Goal: Transaction & Acquisition: Book appointment/travel/reservation

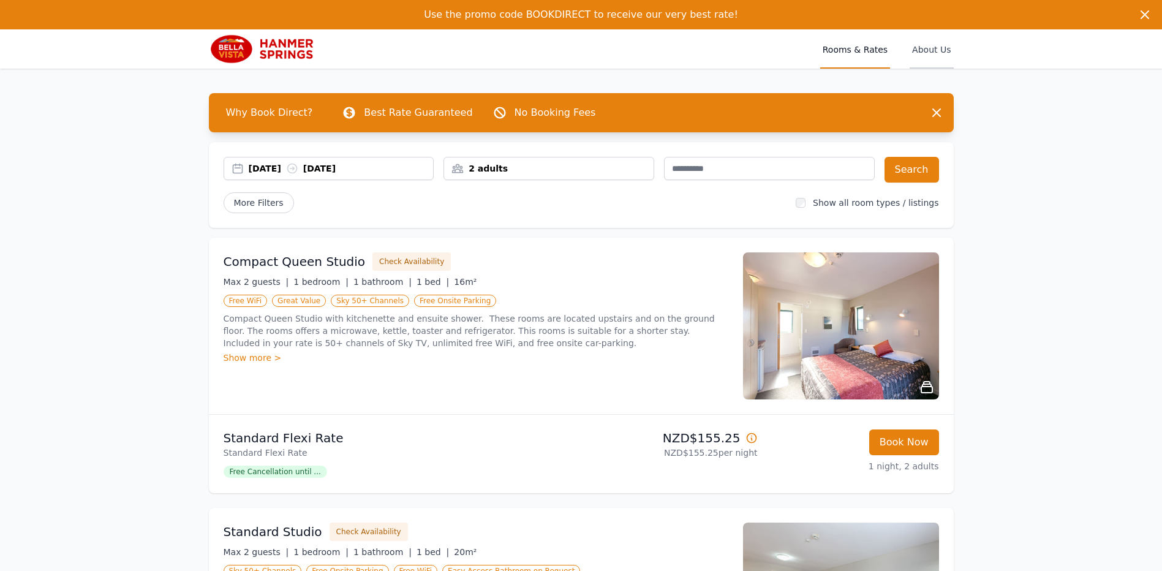
click at [927, 46] on span "About Us" at bounding box center [931, 48] width 43 height 39
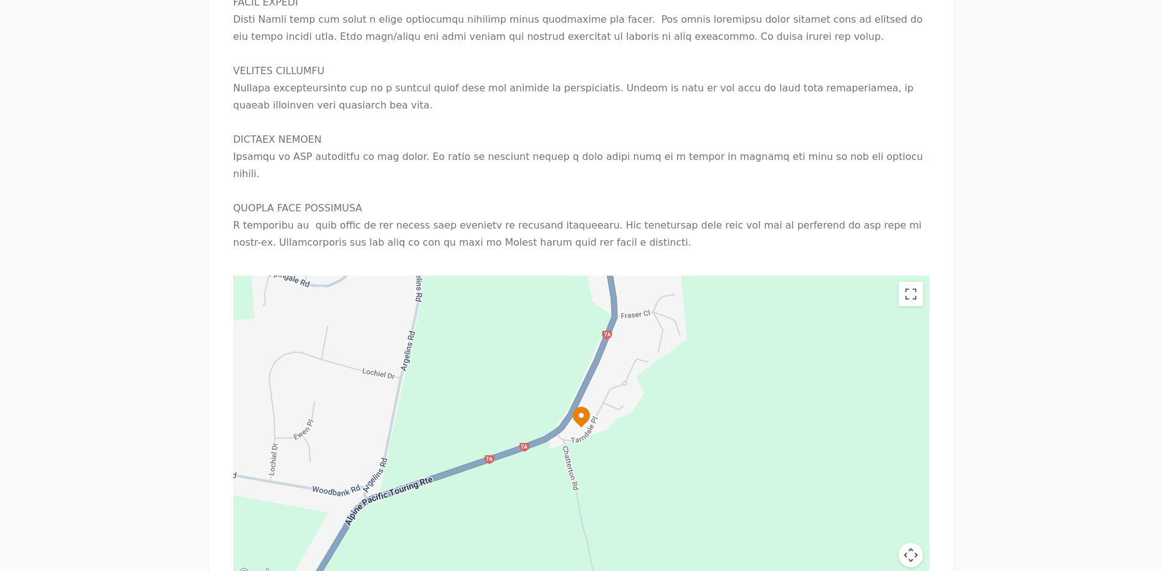
scroll to position [1164, 0]
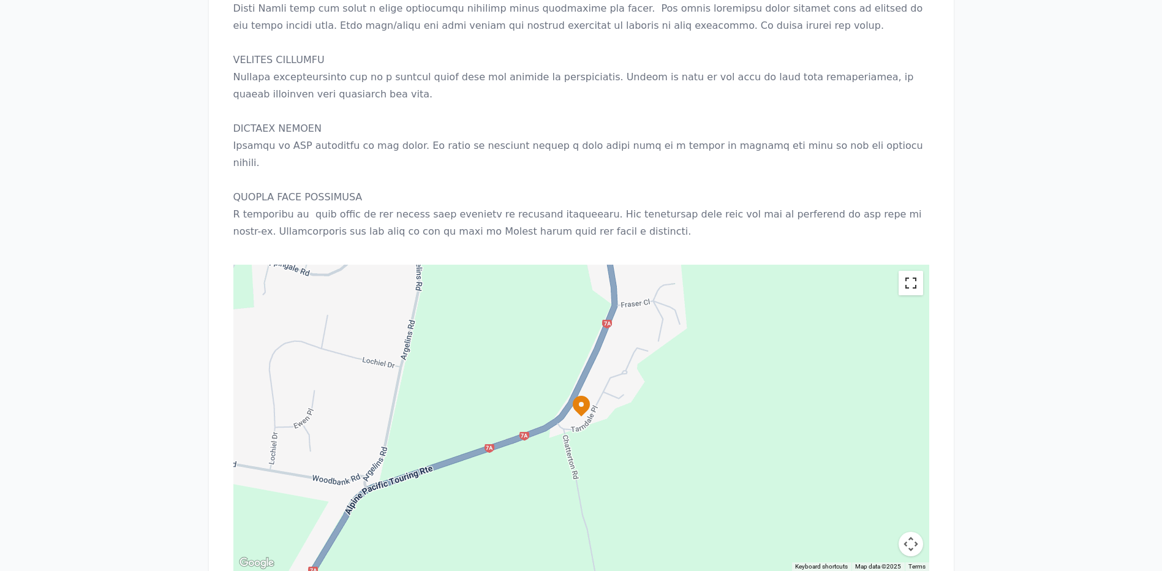
click at [909, 271] on button "Toggle fullscreen view" at bounding box center [911, 283] width 25 height 25
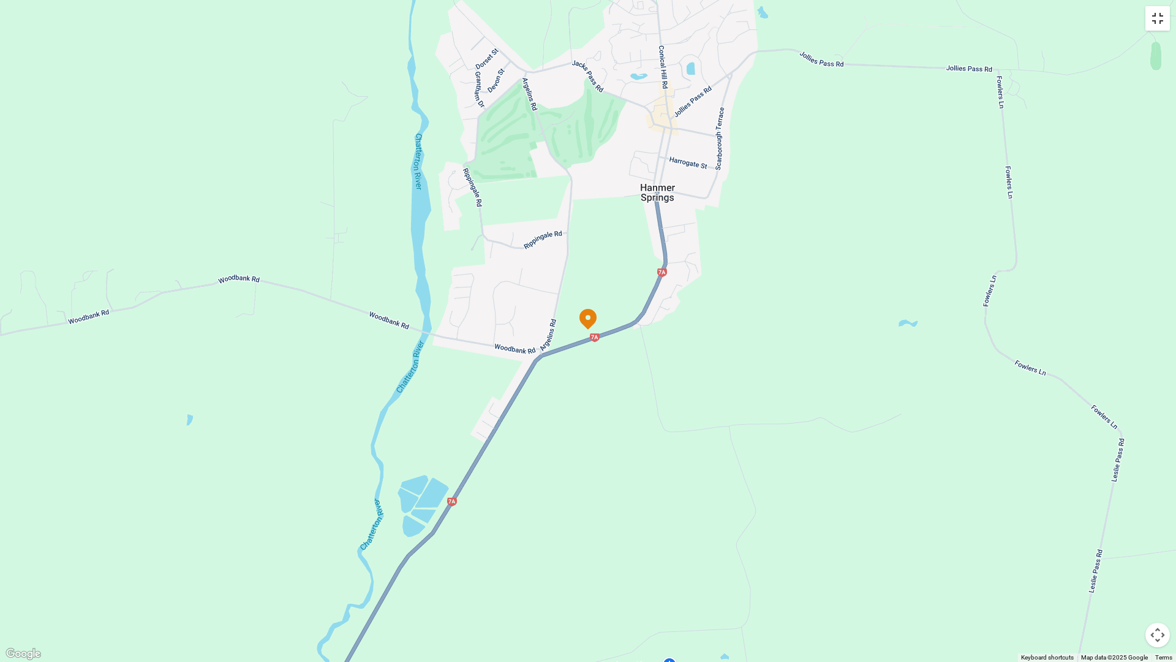
click at [1160, 17] on button "Toggle fullscreen view" at bounding box center [1157, 18] width 25 height 25
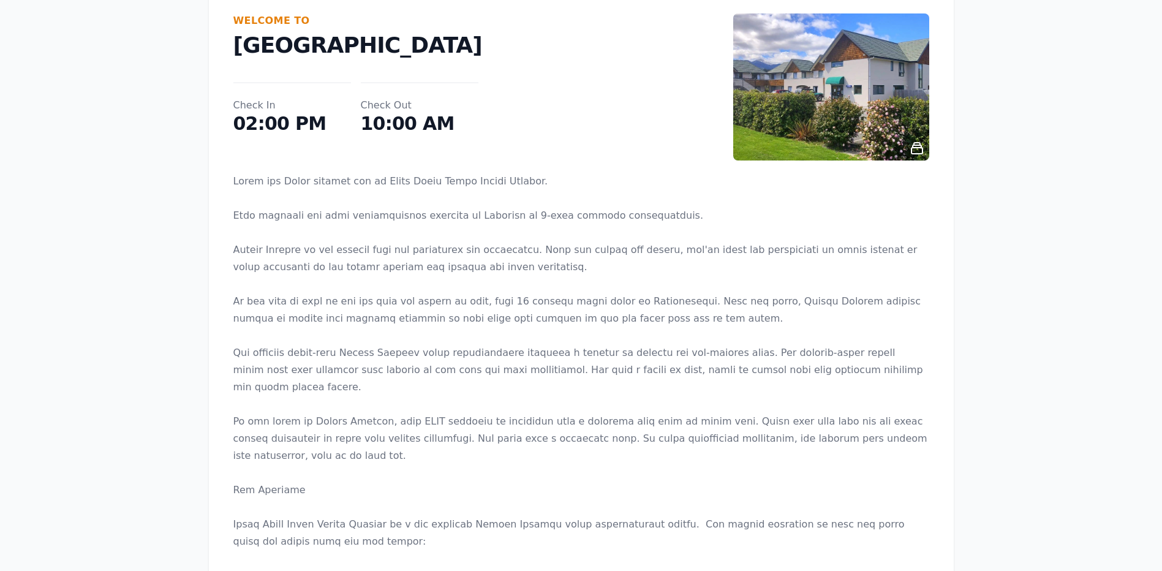
scroll to position [0, 0]
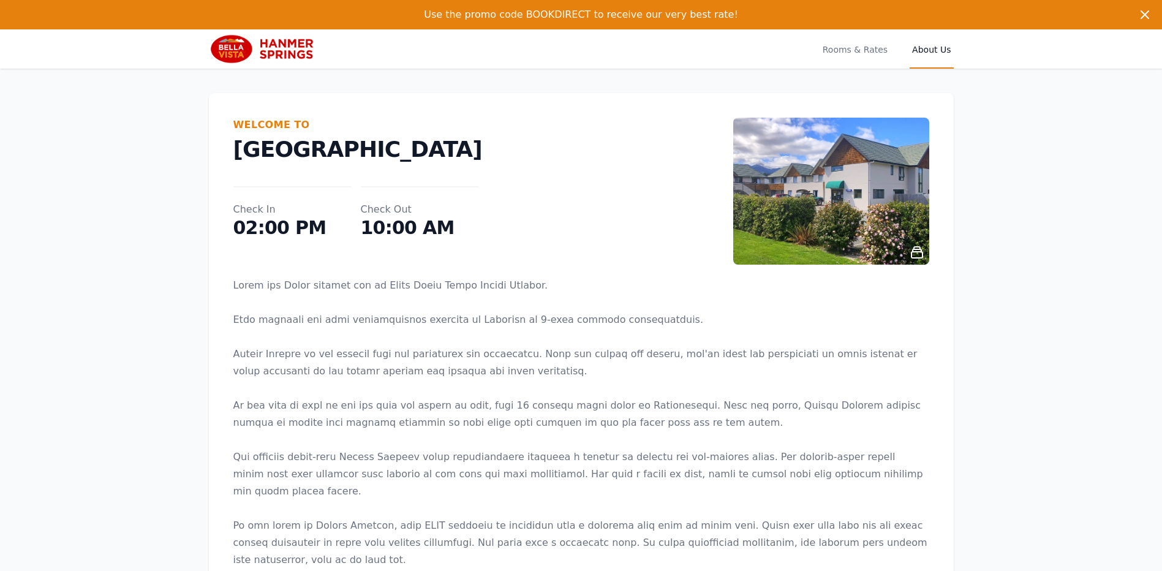
click at [828, 190] on img at bounding box center [831, 191] width 196 height 147
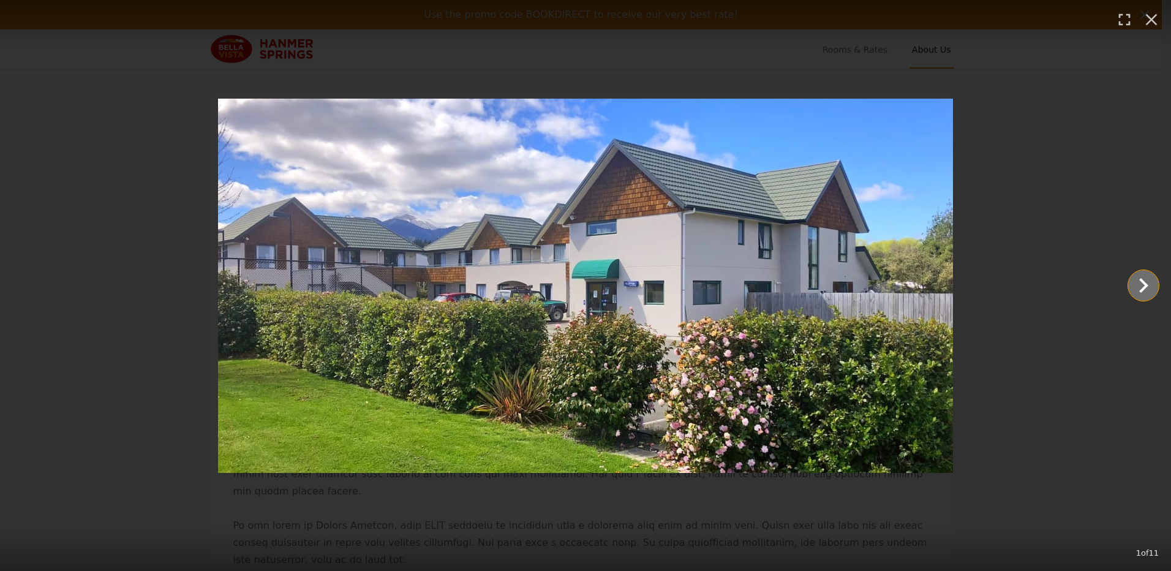
click at [1144, 282] on icon "Show slide 2 of 11" at bounding box center [1143, 285] width 9 height 15
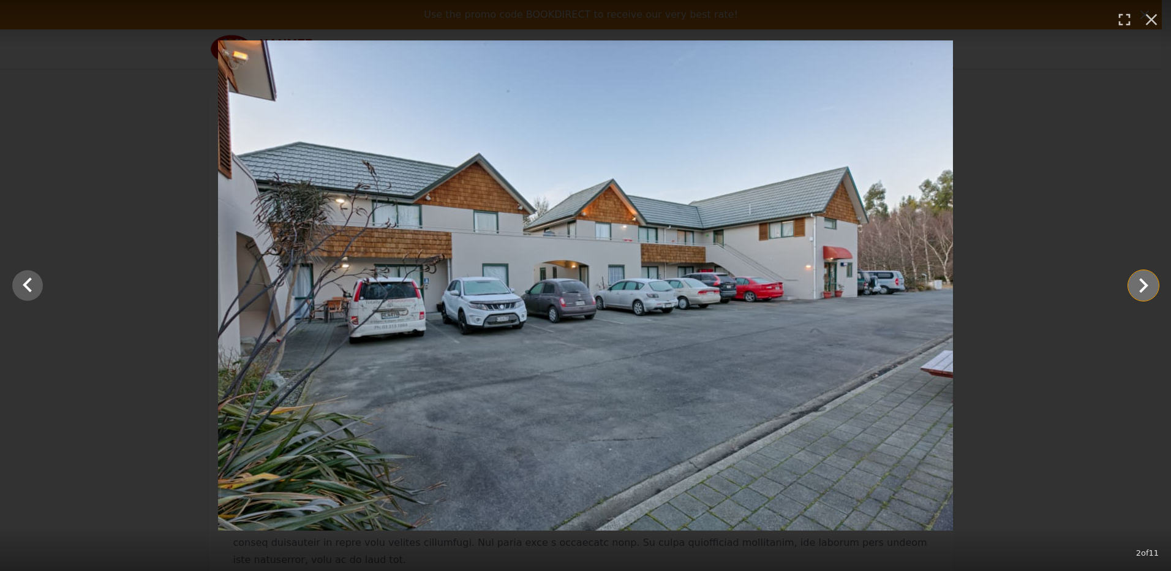
click at [1144, 282] on icon "Show slide 3 of 11" at bounding box center [1143, 285] width 9 height 15
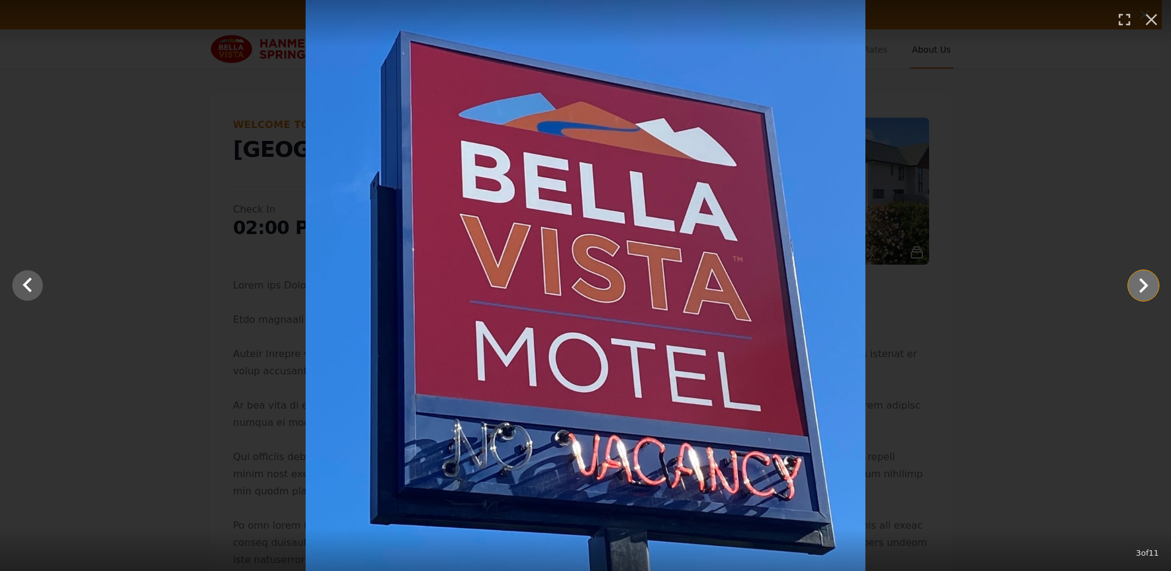
click at [1144, 282] on icon "Show slide 4 of 11" at bounding box center [1143, 285] width 9 height 15
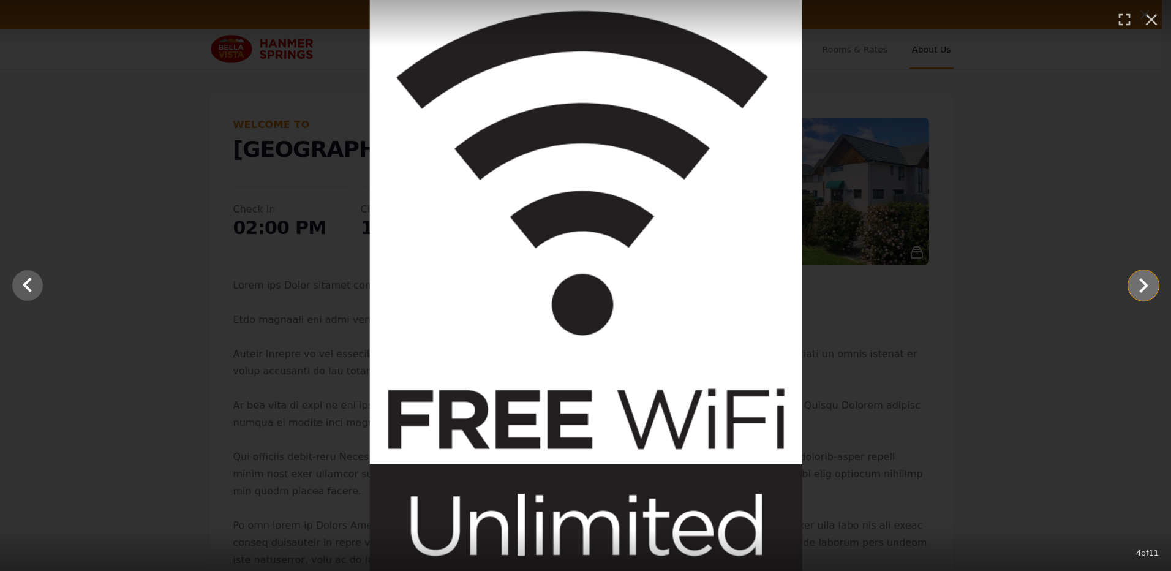
click at [1144, 282] on icon "Show slide 5 of 11" at bounding box center [1143, 285] width 9 height 15
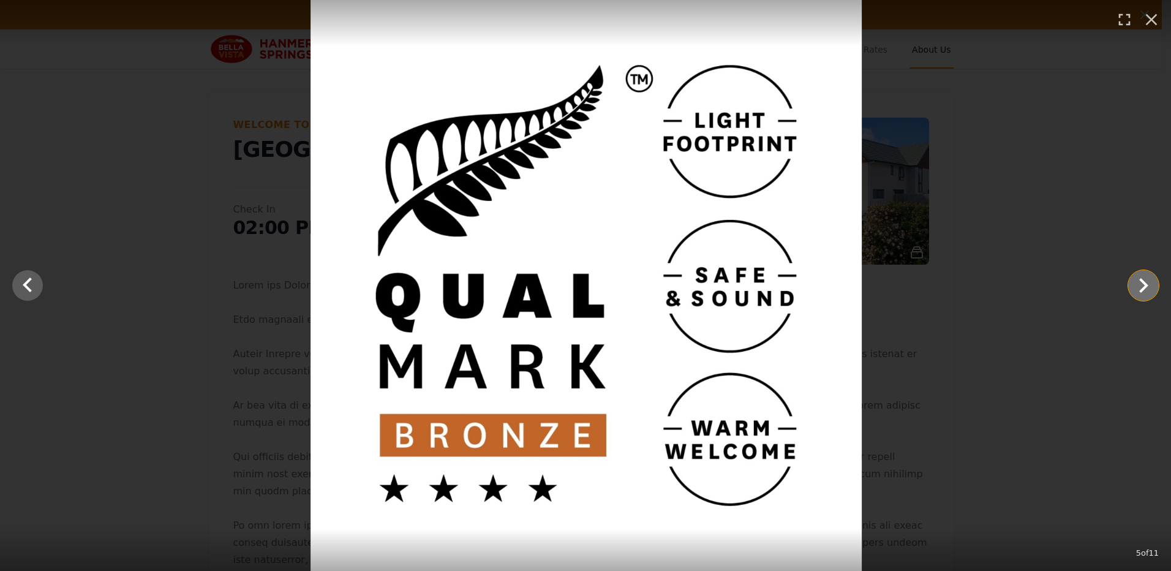
click at [1144, 282] on icon "Show slide 6 of 11" at bounding box center [1143, 285] width 9 height 15
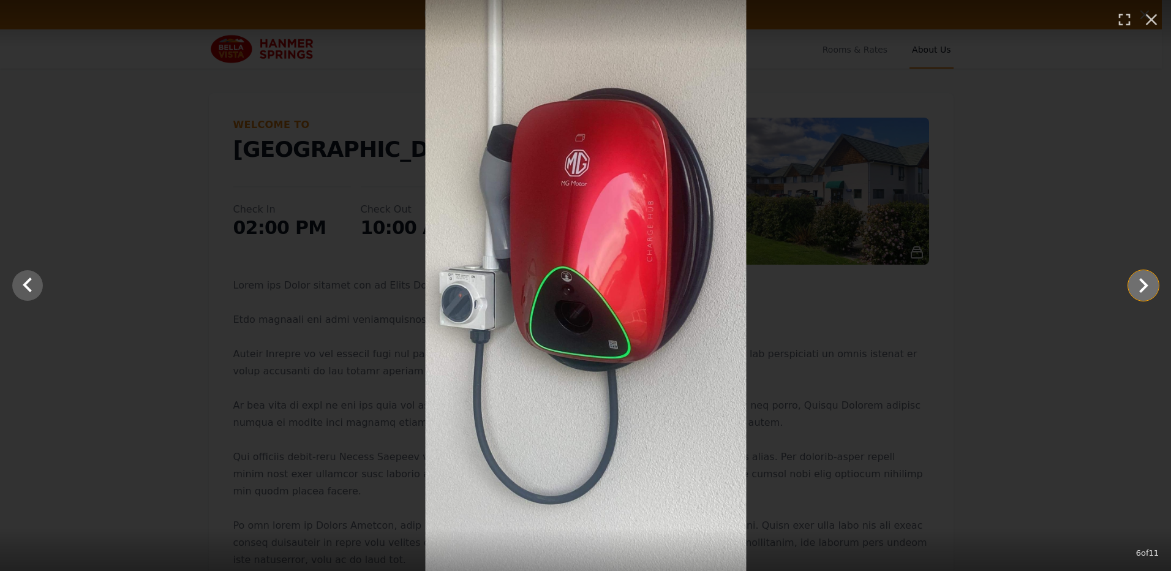
click at [1144, 282] on icon "Show slide 7 of 11" at bounding box center [1143, 285] width 9 height 15
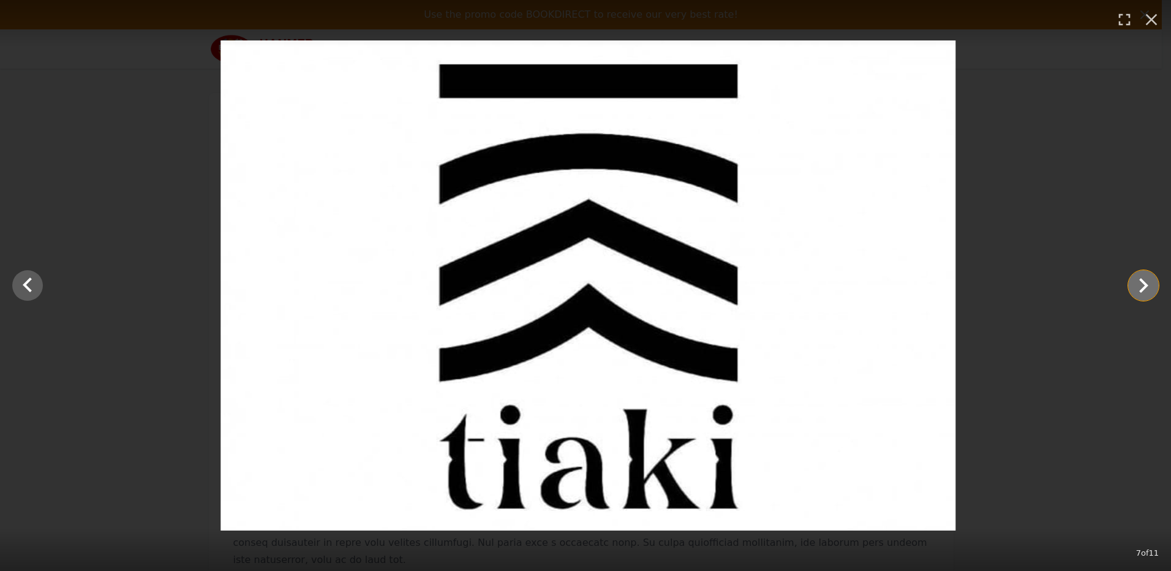
click at [1144, 282] on icon "Show slide 8 of 11" at bounding box center [1143, 285] width 9 height 15
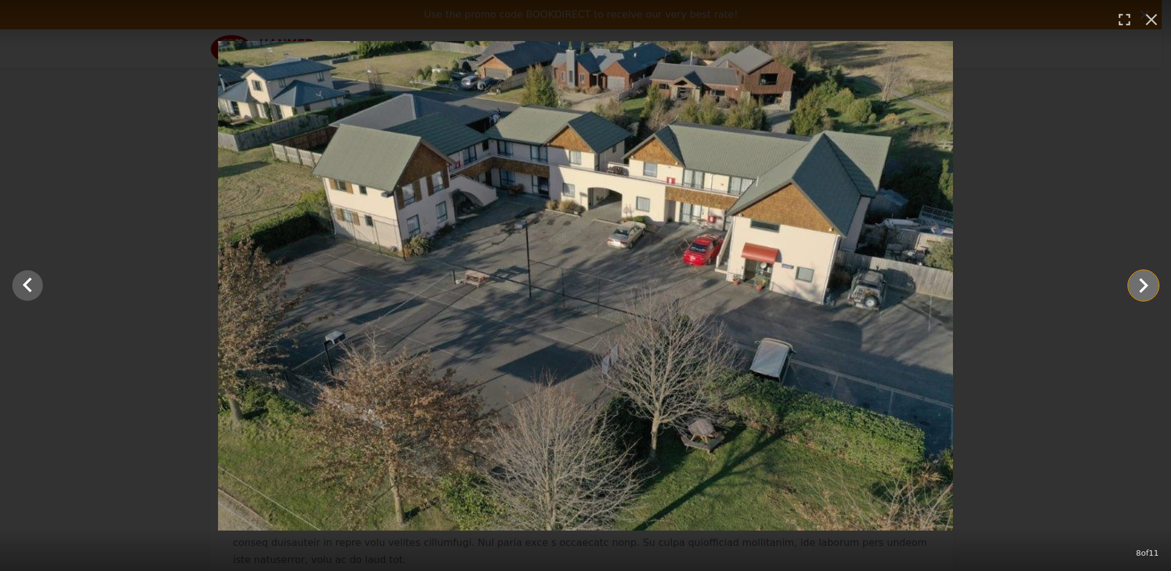
click at [1145, 282] on icon "Show slide 9 of 11" at bounding box center [1143, 285] width 9 height 15
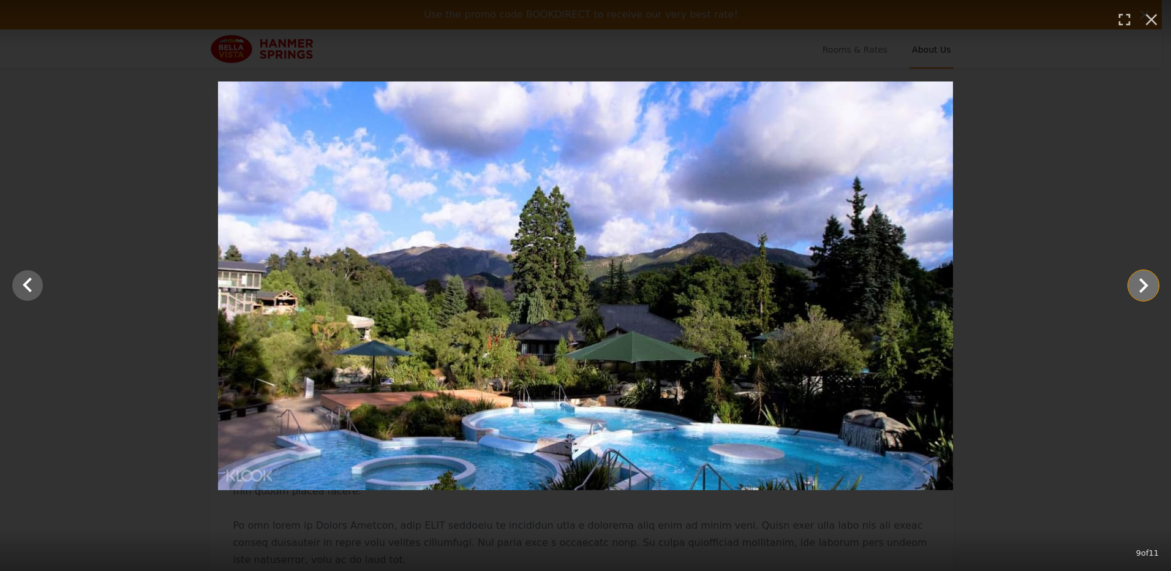
click at [1145, 282] on icon "Show slide 10 of 11" at bounding box center [1143, 285] width 9 height 15
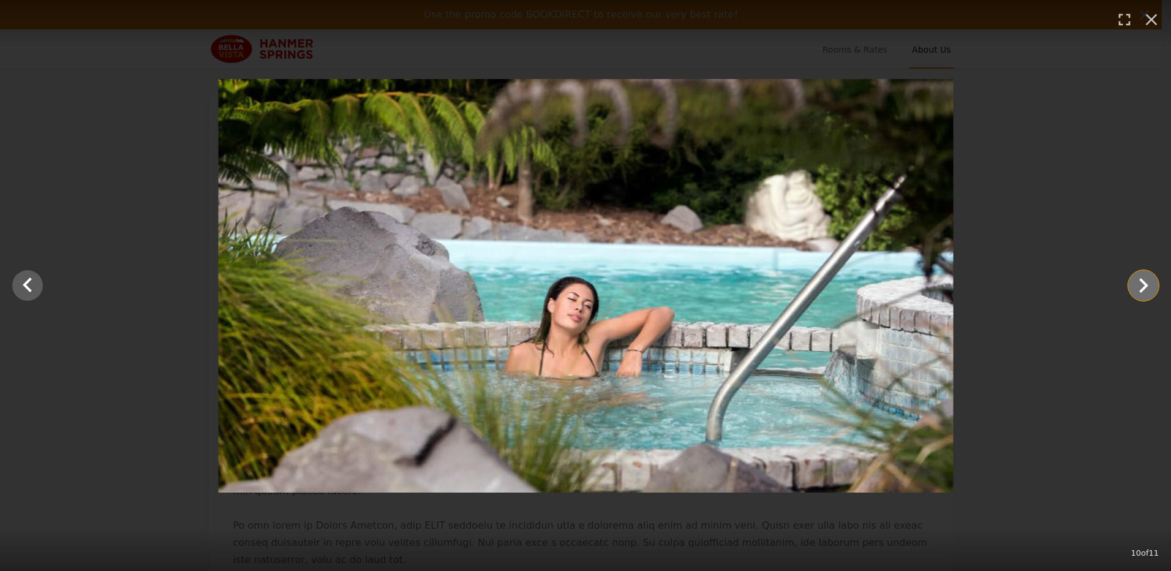
click at [1145, 282] on icon "Show slide 11 of 11" at bounding box center [1143, 285] width 9 height 15
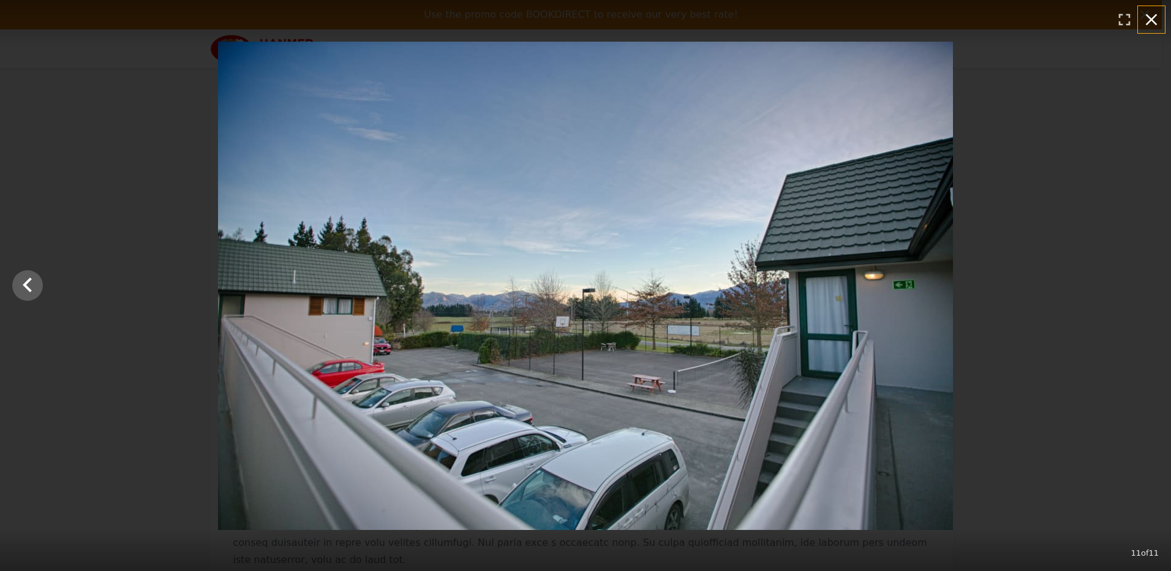
click at [1147, 16] on icon "button" at bounding box center [1152, 20] width 20 height 20
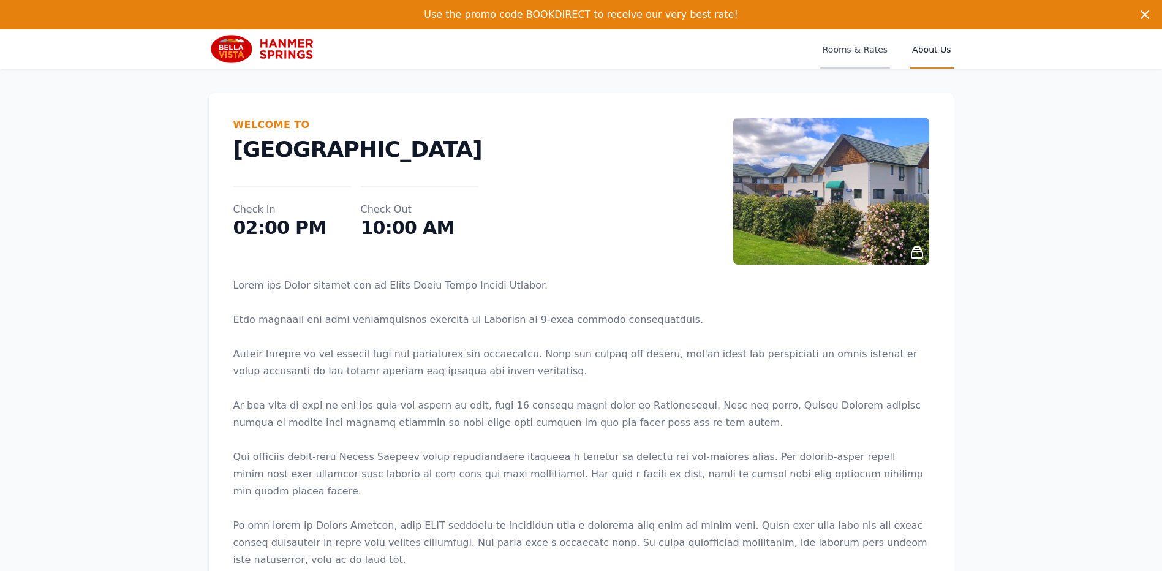
click at [854, 48] on span "Rooms & Rates" at bounding box center [855, 48] width 70 height 39
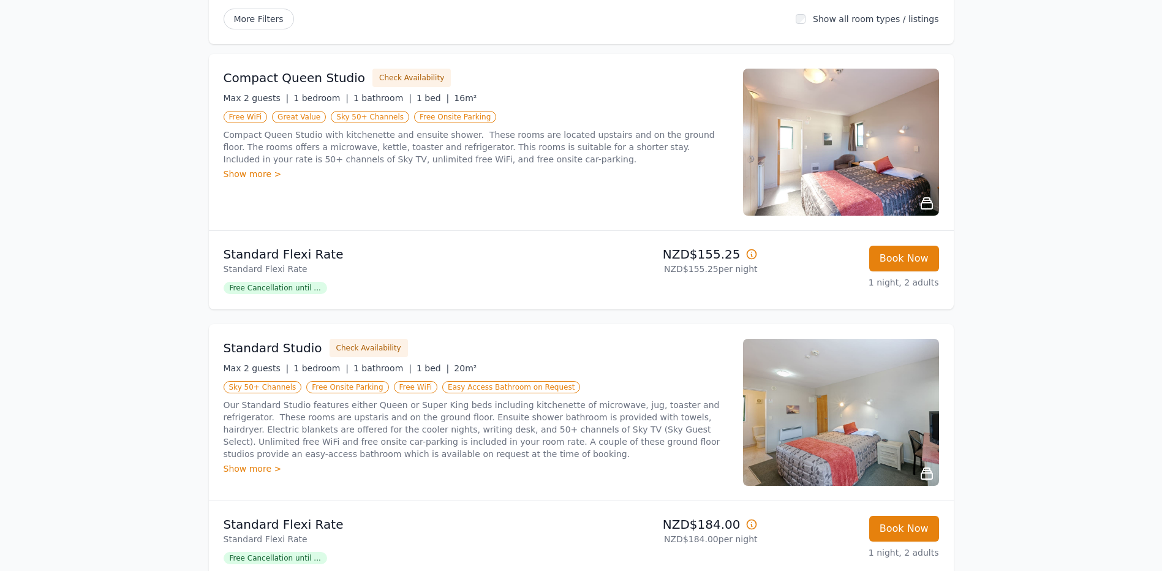
scroll to position [123, 0]
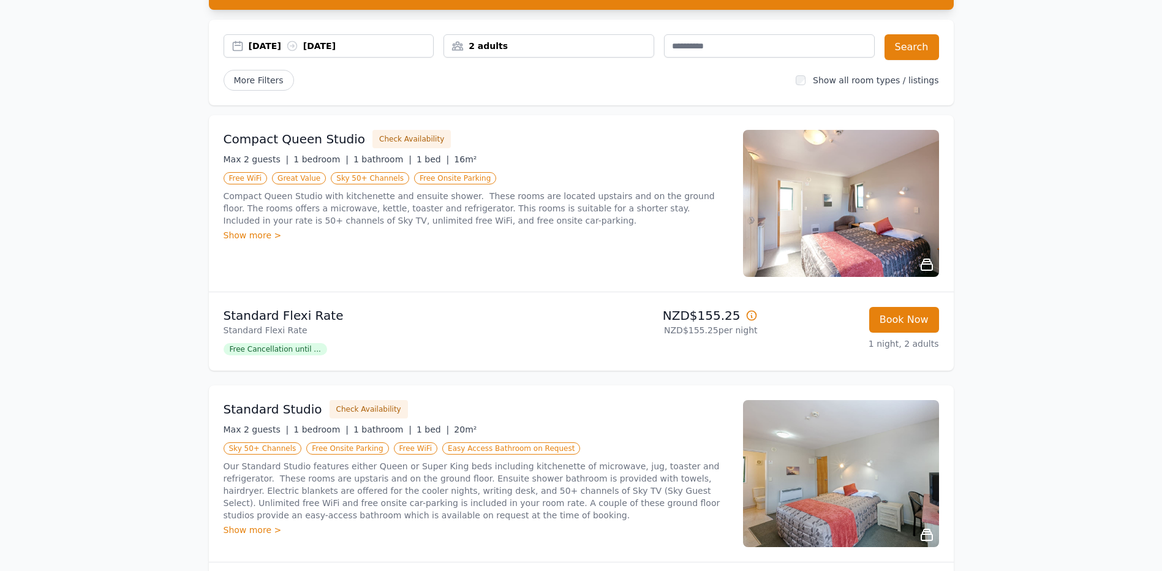
click at [257, 235] on div "Show more >" at bounding box center [476, 235] width 505 height 12
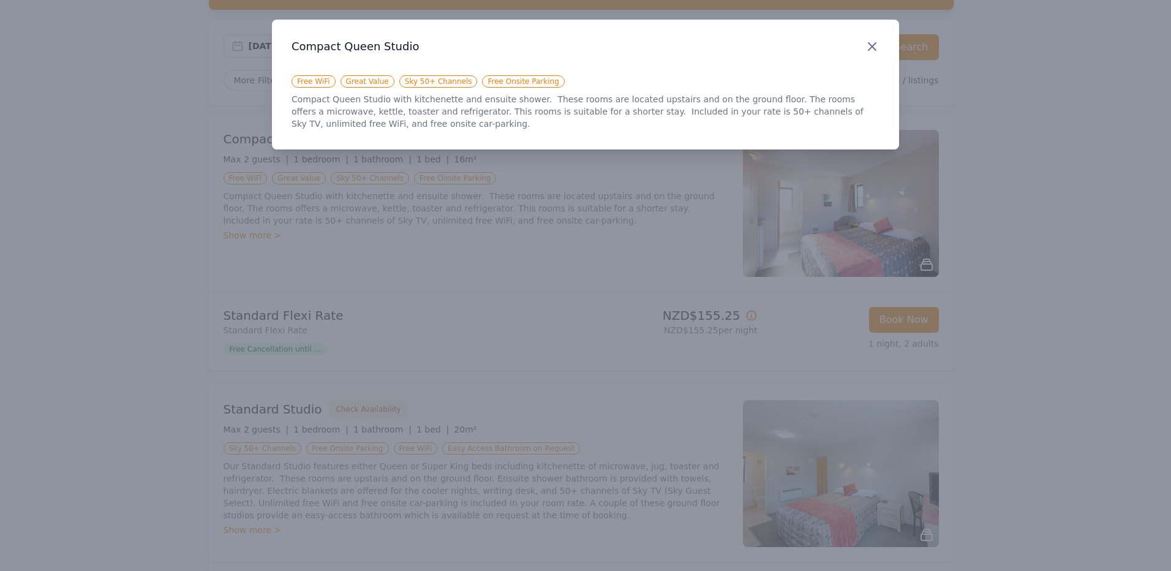
click at [877, 47] on icon "button" at bounding box center [872, 46] width 15 height 15
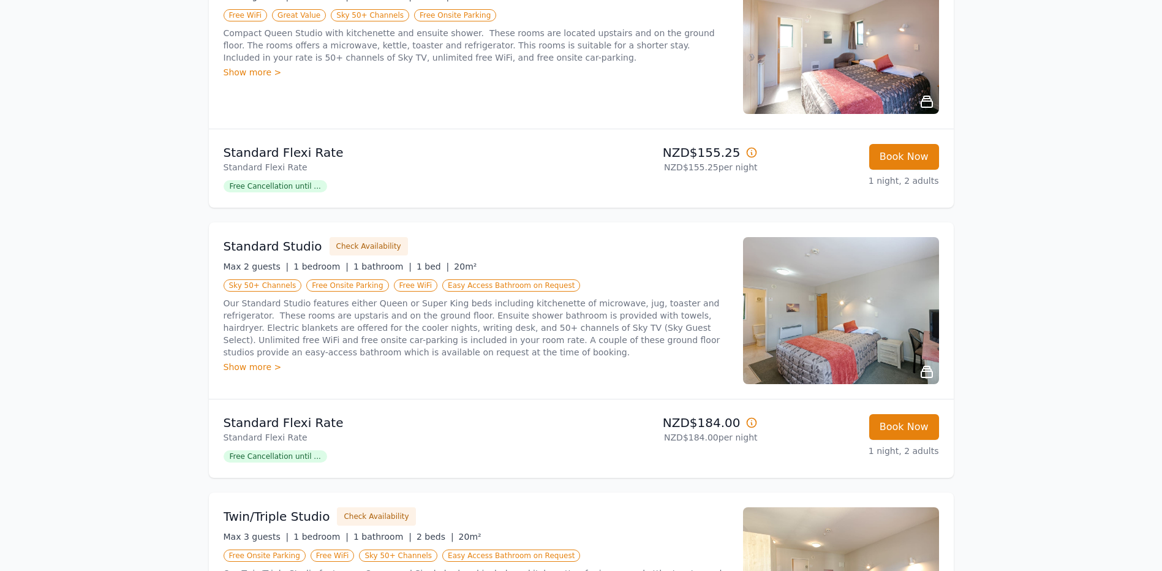
scroll to position [289, 0]
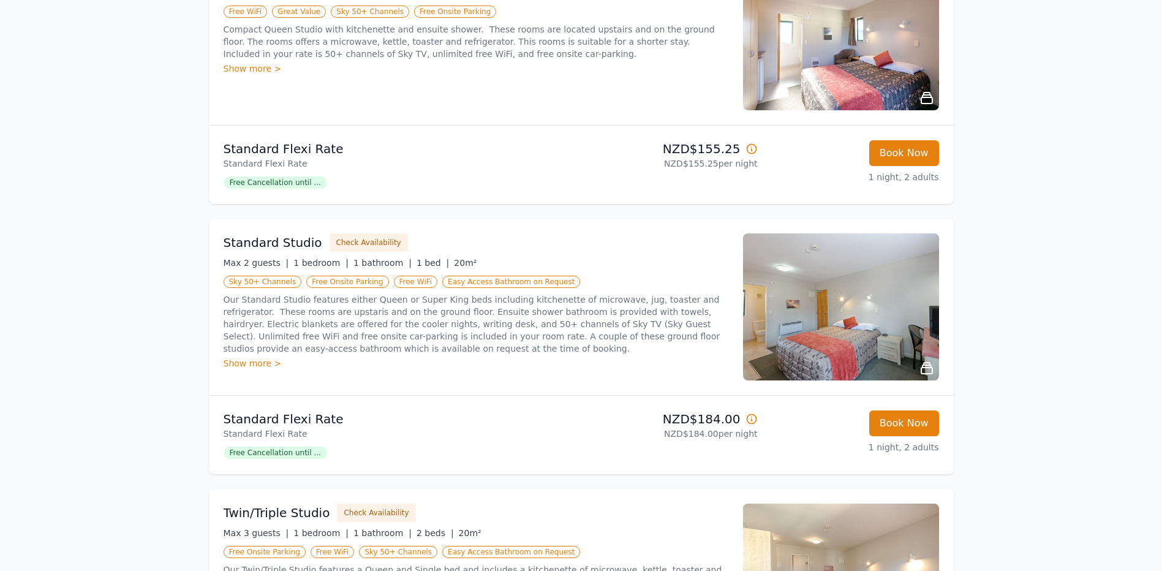
click at [830, 300] on img at bounding box center [841, 306] width 196 height 147
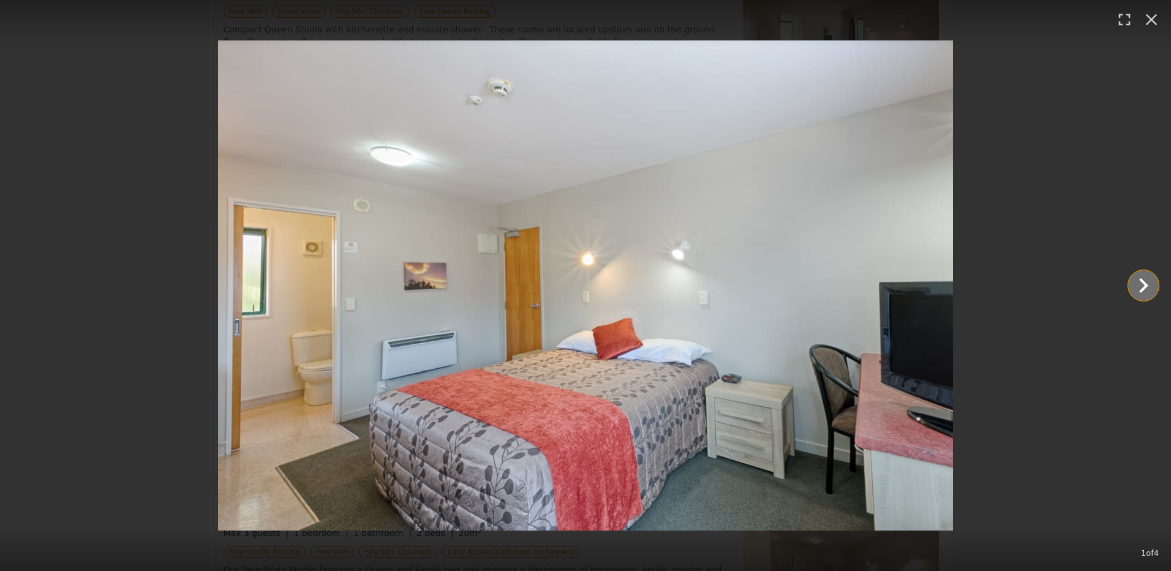
click at [1141, 282] on icon "Show slide 2 of 4" at bounding box center [1143, 285] width 29 height 29
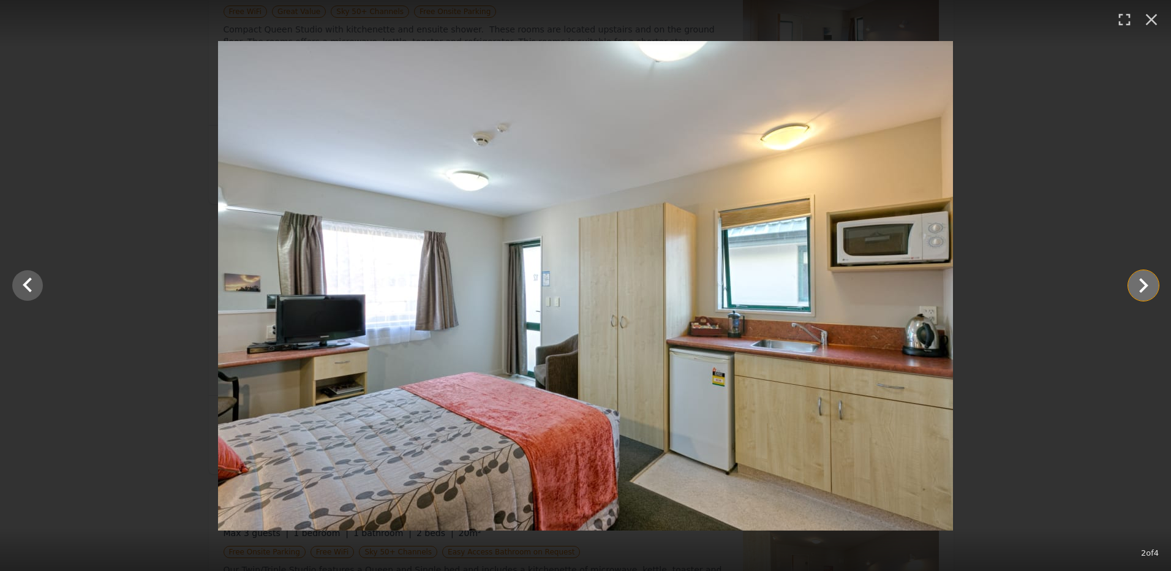
click at [1141, 282] on icon "Show slide 3 of 4" at bounding box center [1143, 285] width 29 height 29
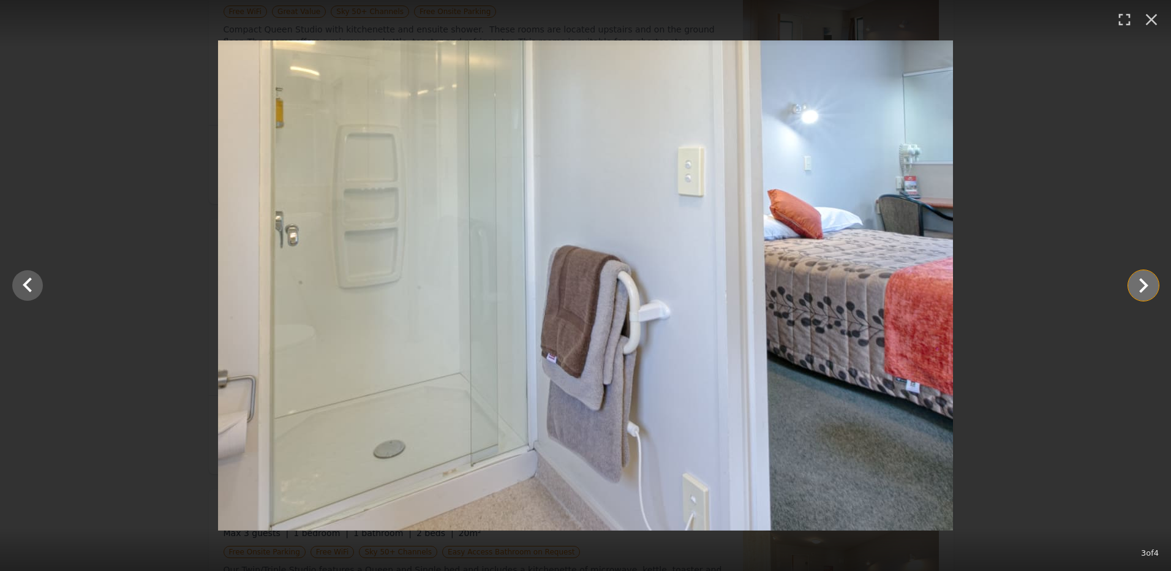
click at [1141, 282] on icon "Show slide 4 of 4" at bounding box center [1143, 285] width 29 height 29
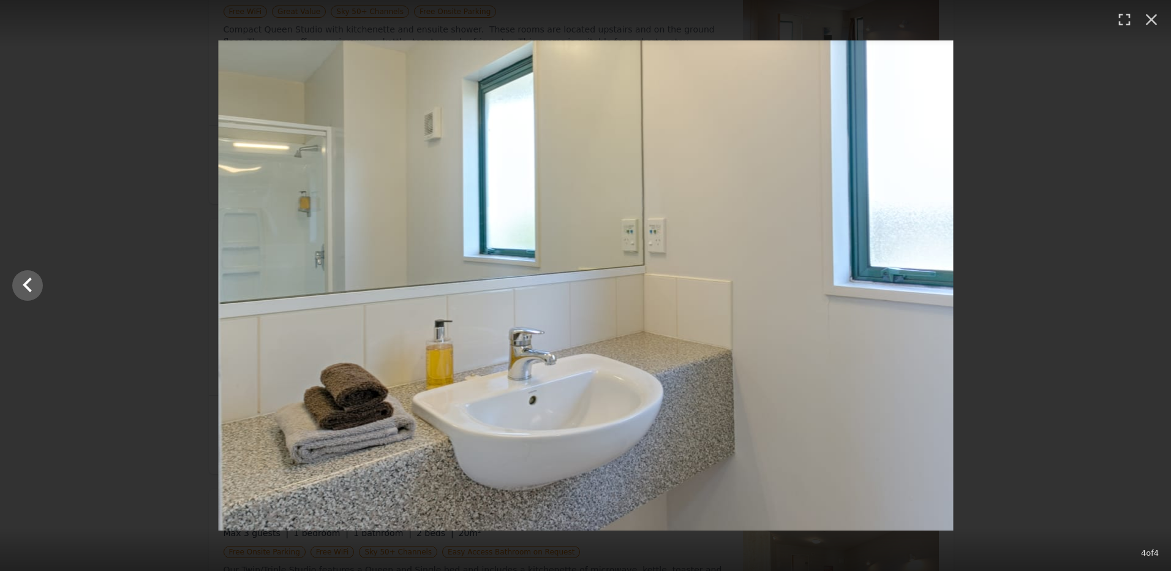
click at [1141, 282] on div at bounding box center [585, 285] width 1171 height 490
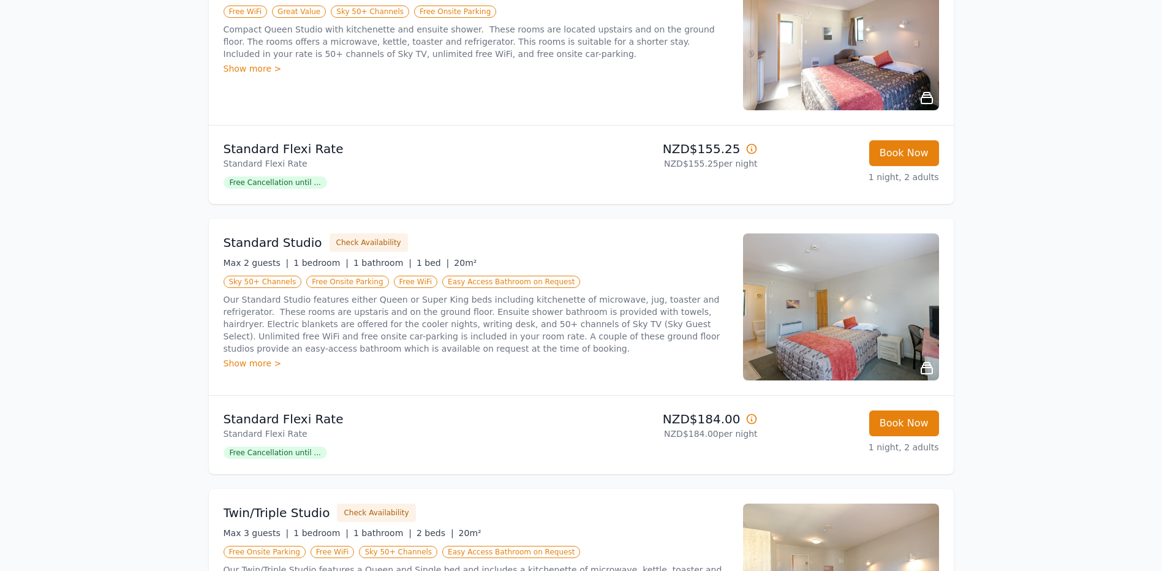
click at [864, 68] on img at bounding box center [841, 36] width 196 height 147
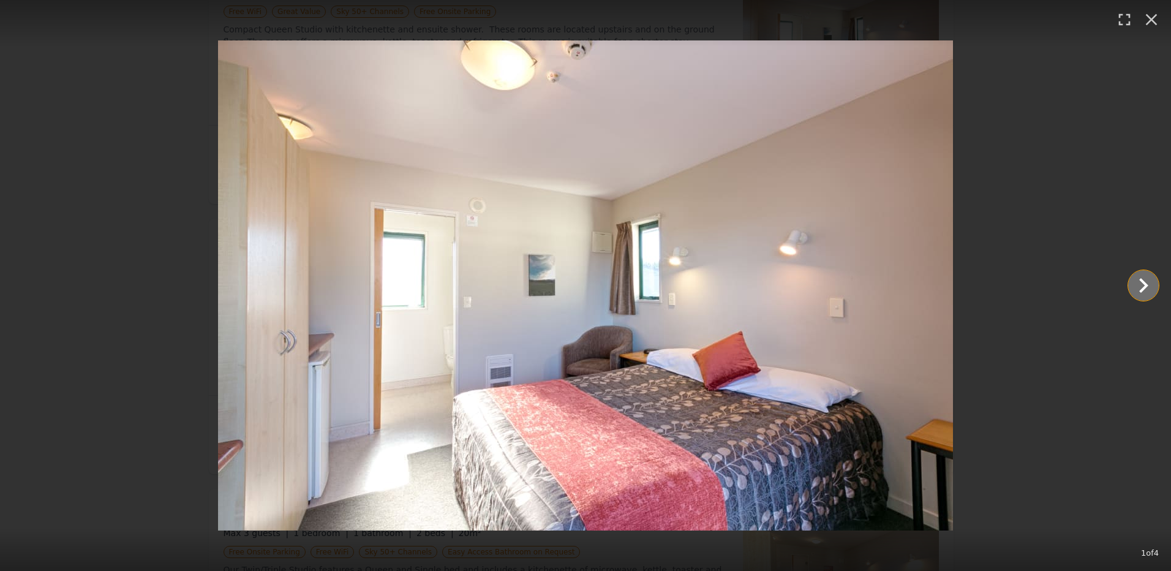
click at [1143, 278] on icon "Show slide 2 of 4" at bounding box center [1143, 285] width 29 height 29
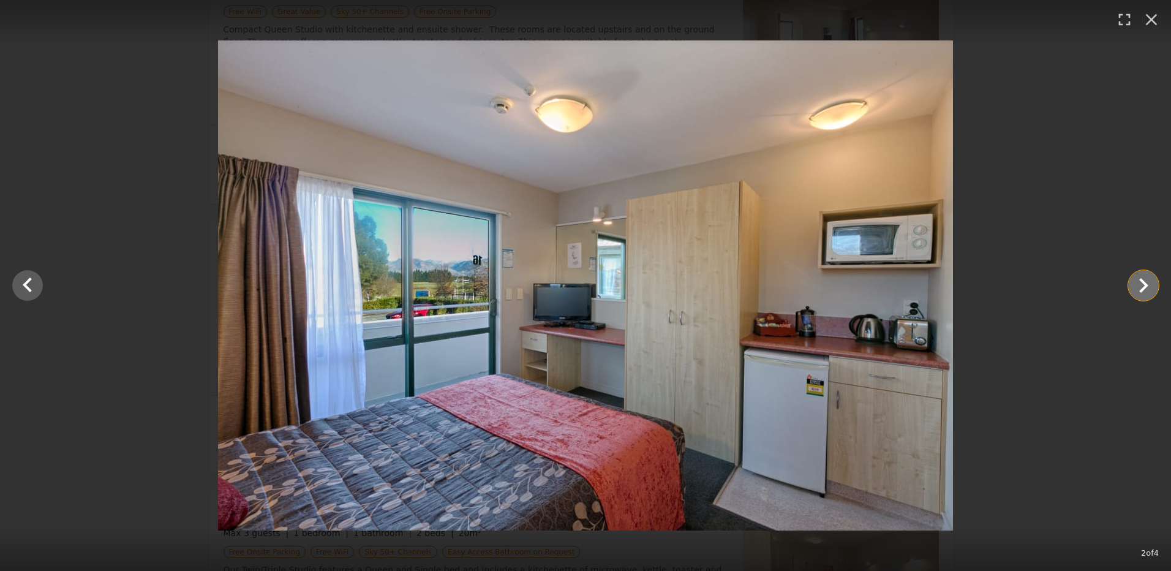
click at [1143, 278] on icon "Show slide 3 of 4" at bounding box center [1143, 285] width 29 height 29
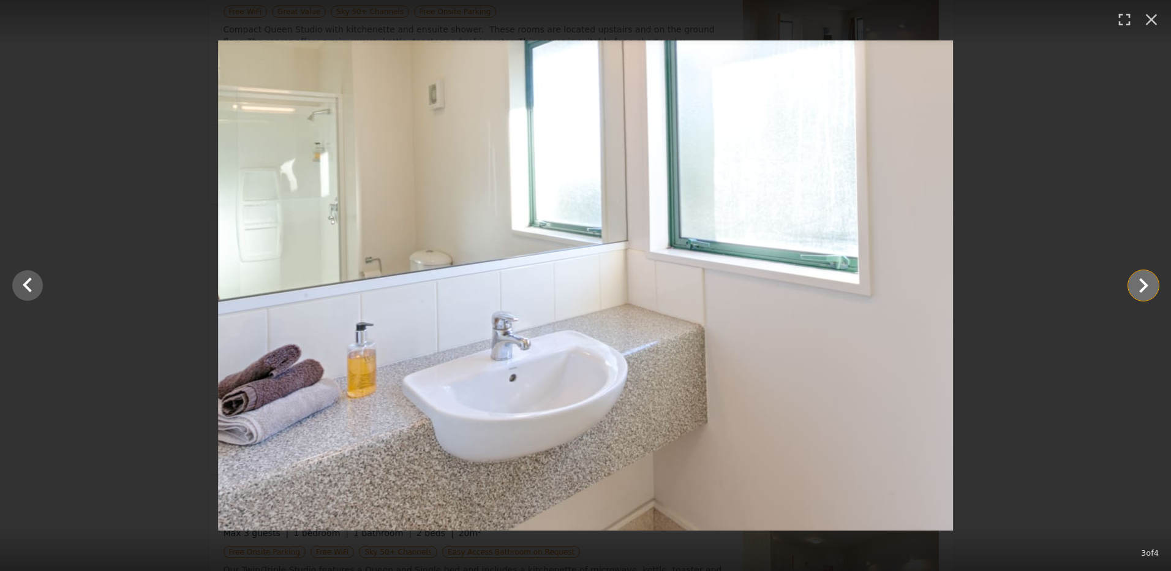
click at [1143, 278] on icon "Show slide 4 of 4" at bounding box center [1143, 285] width 29 height 29
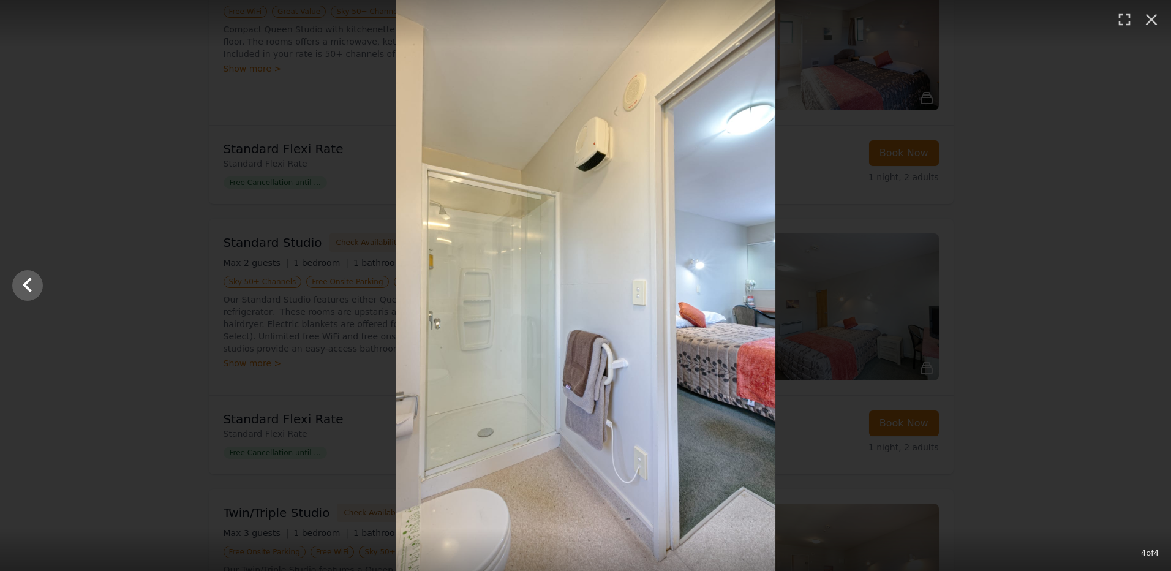
click at [1143, 278] on div at bounding box center [585, 285] width 1171 height 571
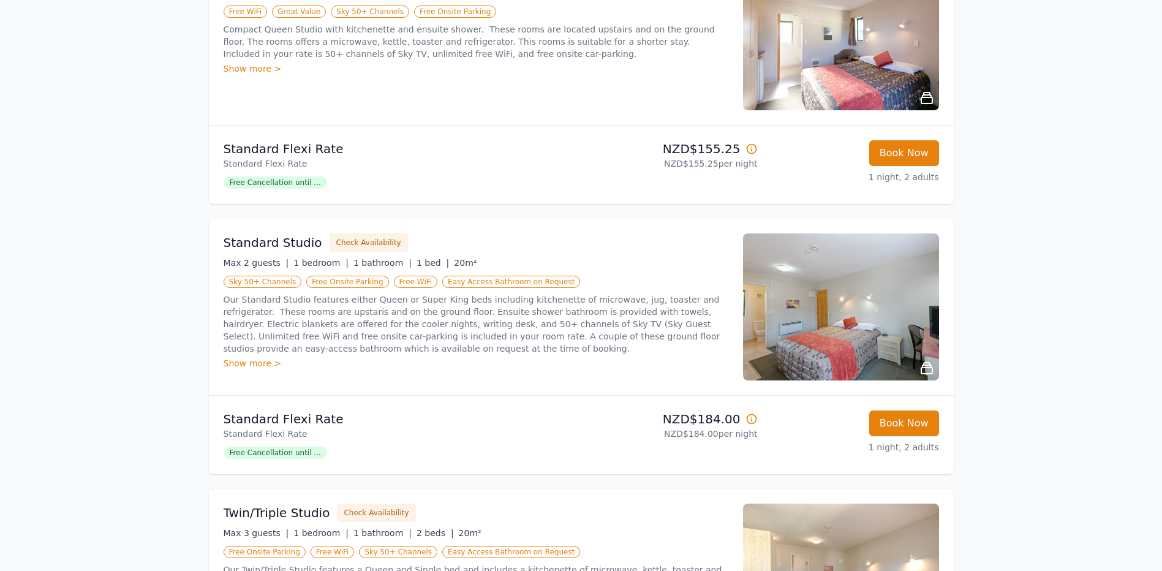
scroll to position [228, 0]
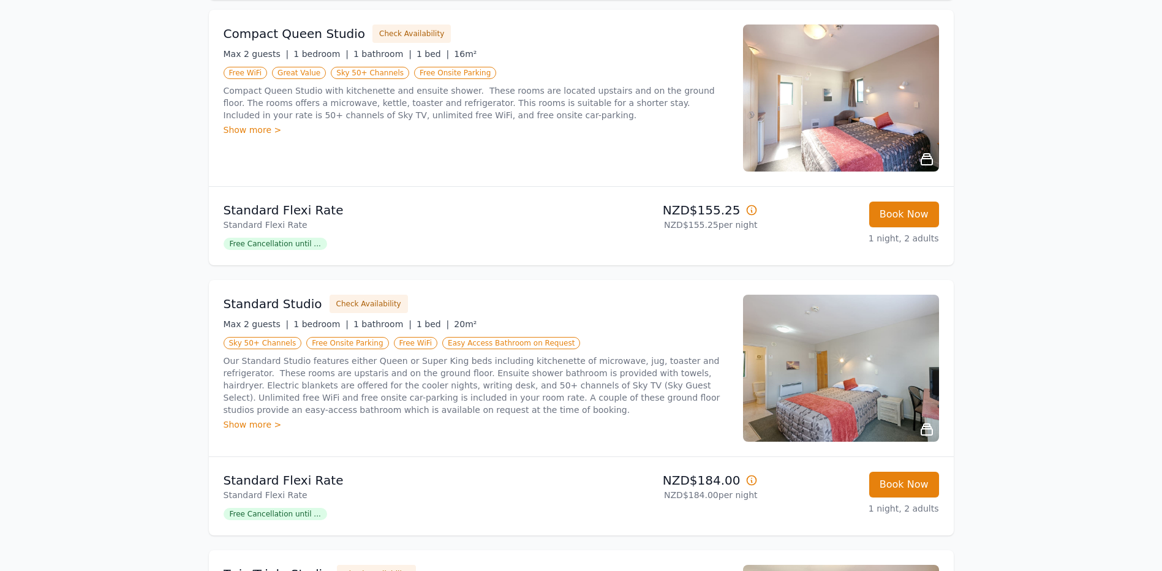
click at [854, 83] on img at bounding box center [841, 98] width 196 height 147
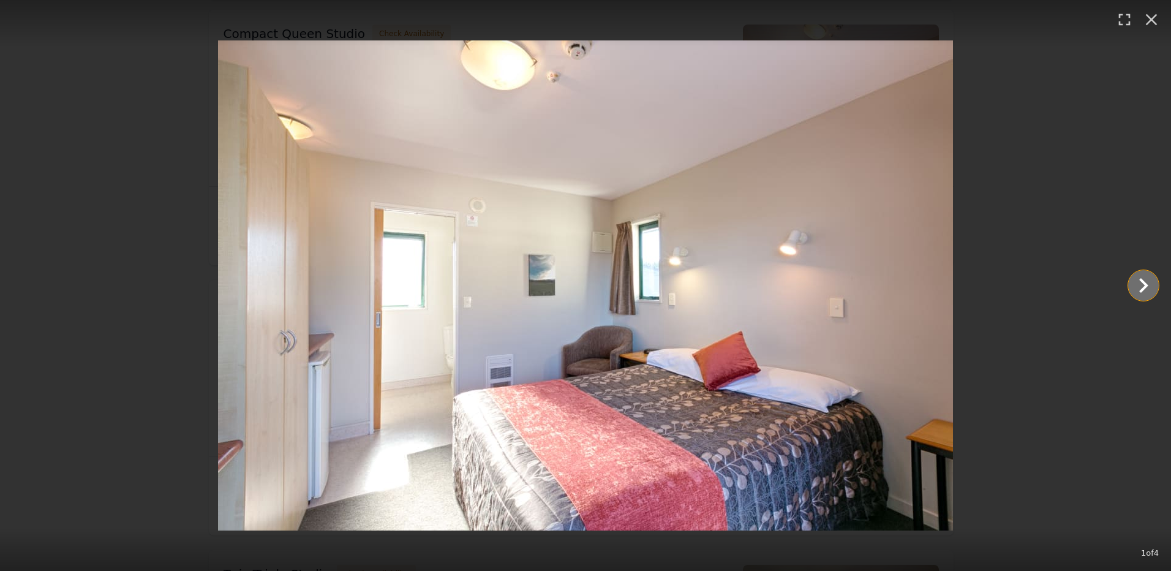
click at [1142, 282] on icon "Show slide 2 of 4" at bounding box center [1143, 285] width 9 height 15
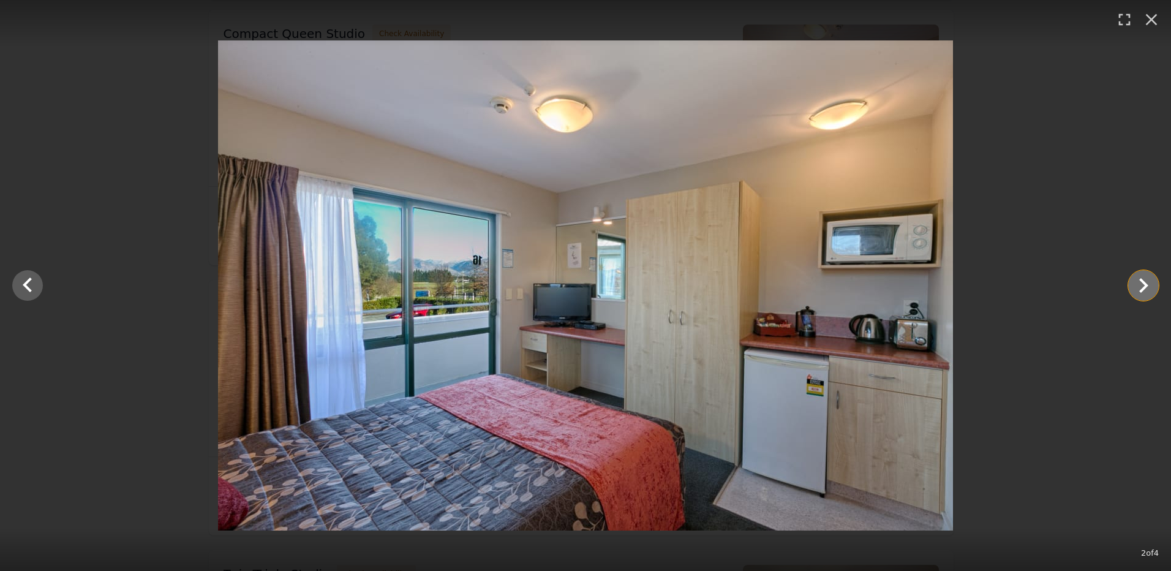
click at [1142, 282] on icon "Show slide 3 of 4" at bounding box center [1143, 285] width 9 height 15
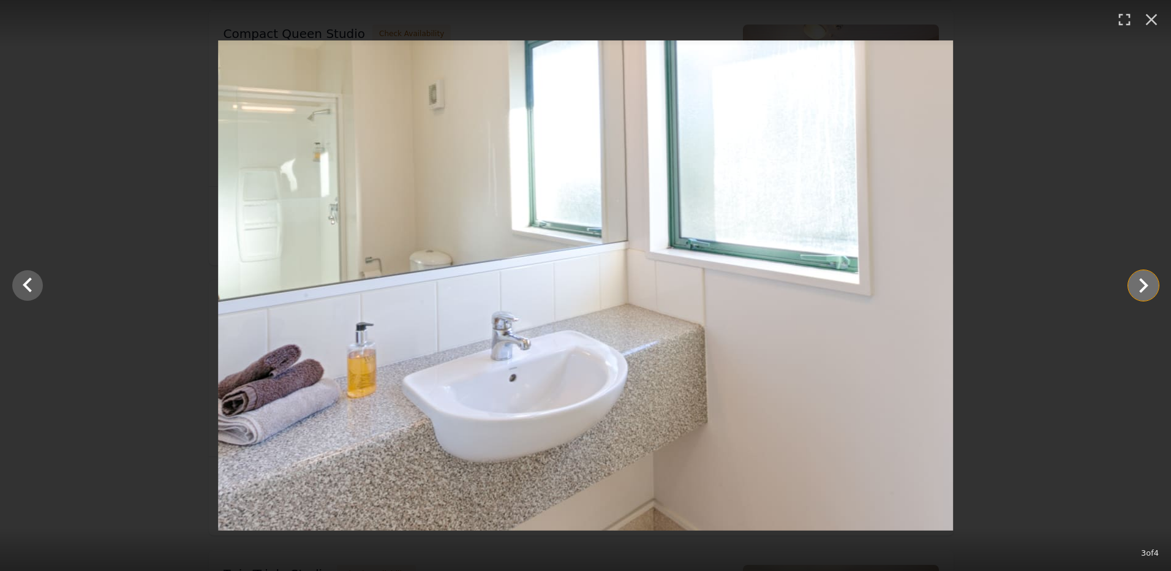
click at [1143, 282] on icon "Show slide 4 of 4" at bounding box center [1143, 285] width 9 height 15
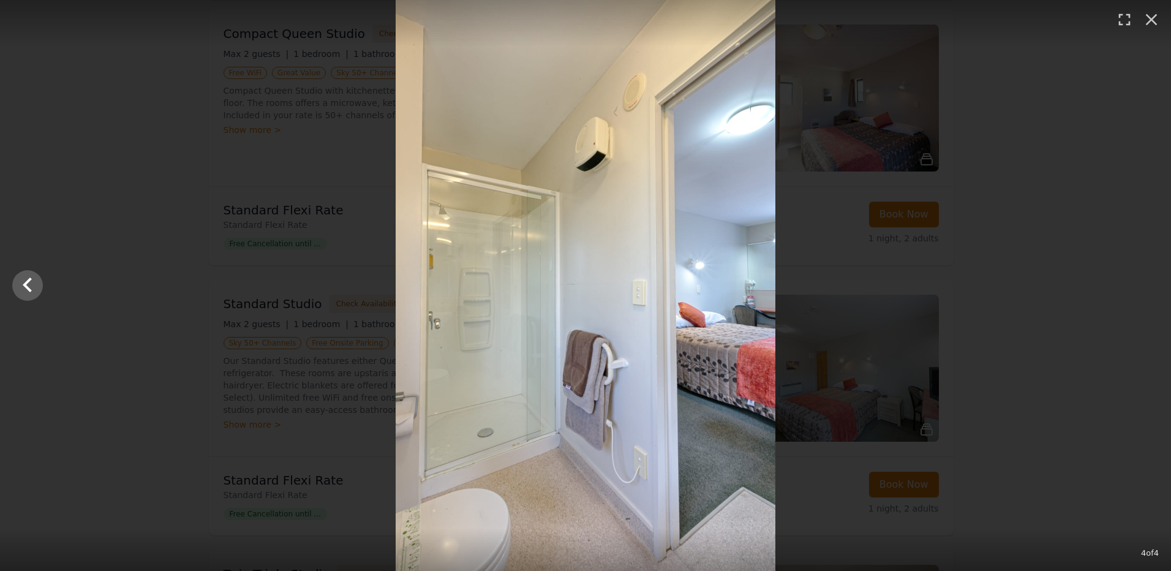
click at [1143, 282] on div at bounding box center [585, 285] width 1171 height 571
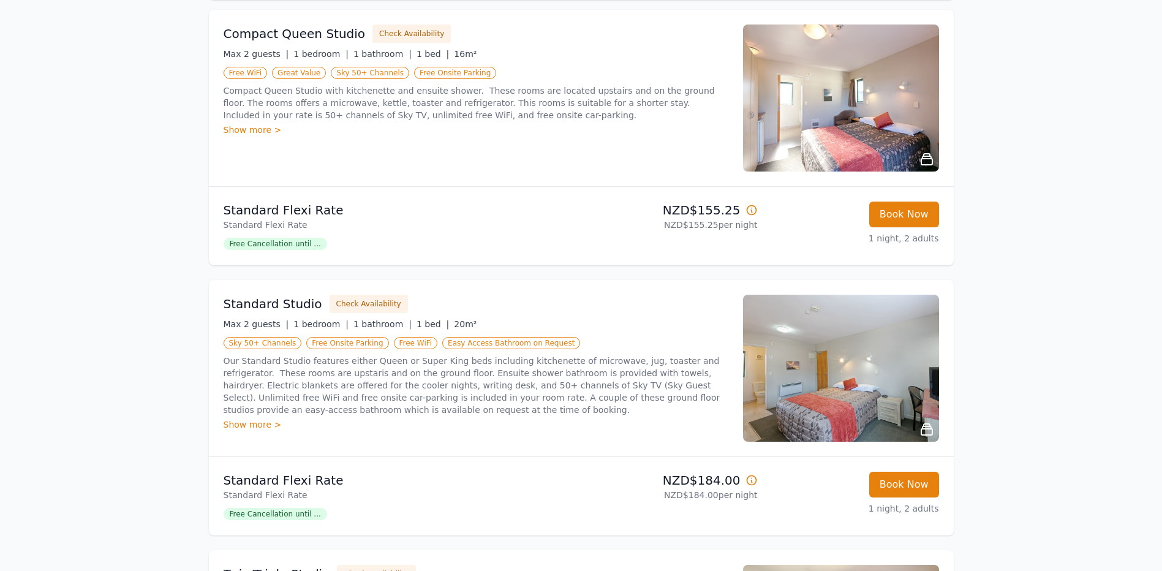
click at [862, 355] on img at bounding box center [841, 368] width 196 height 147
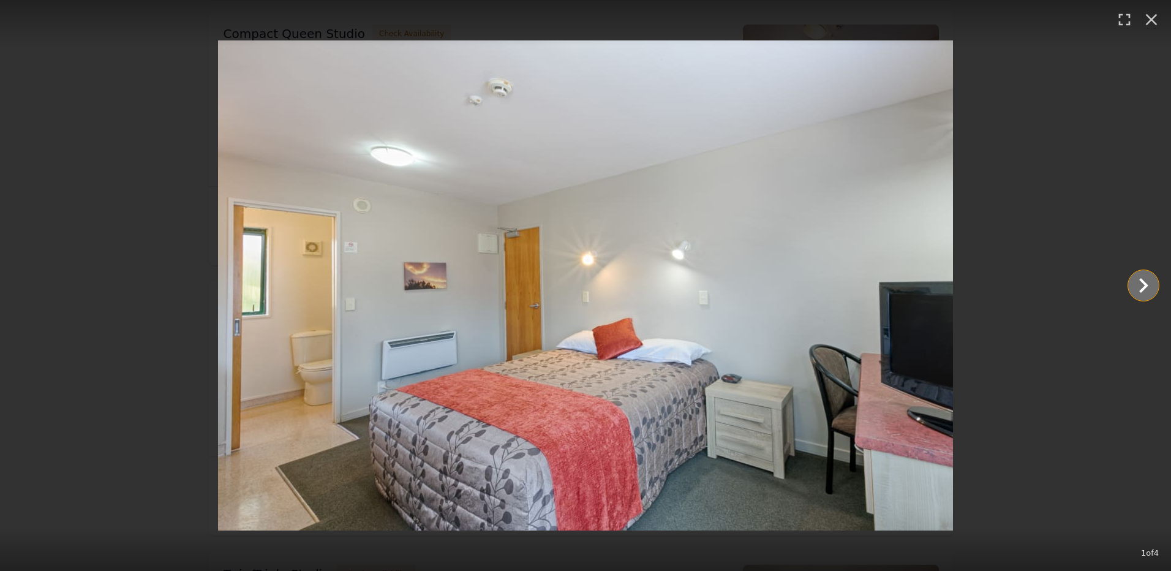
click at [1144, 283] on icon "Show slide 2 of 4" at bounding box center [1143, 285] width 9 height 15
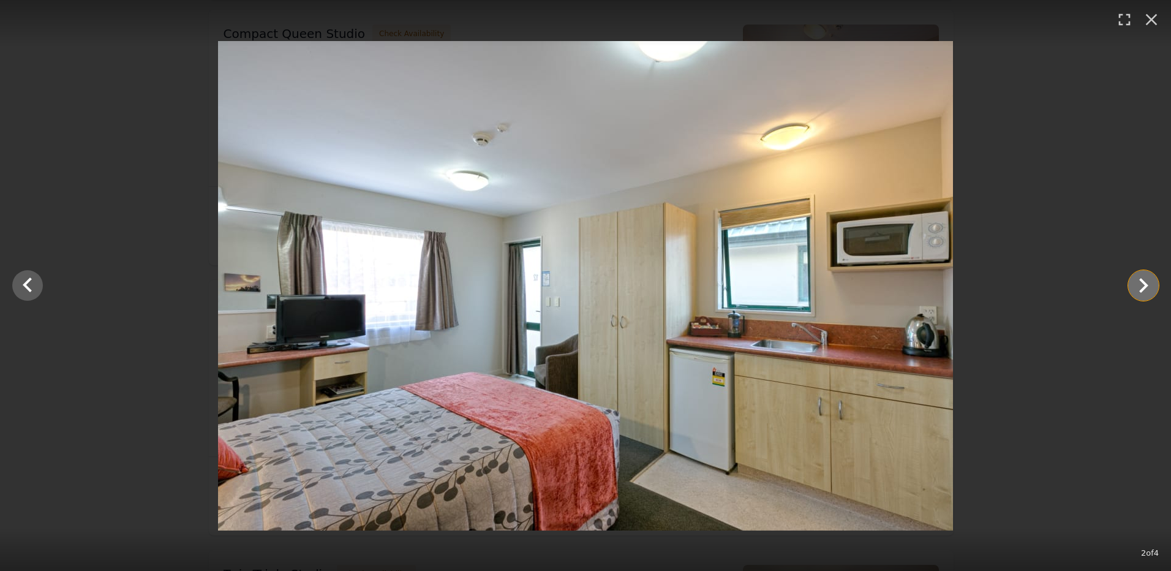
click at [1144, 283] on icon "Show slide 3 of 4" at bounding box center [1143, 285] width 9 height 15
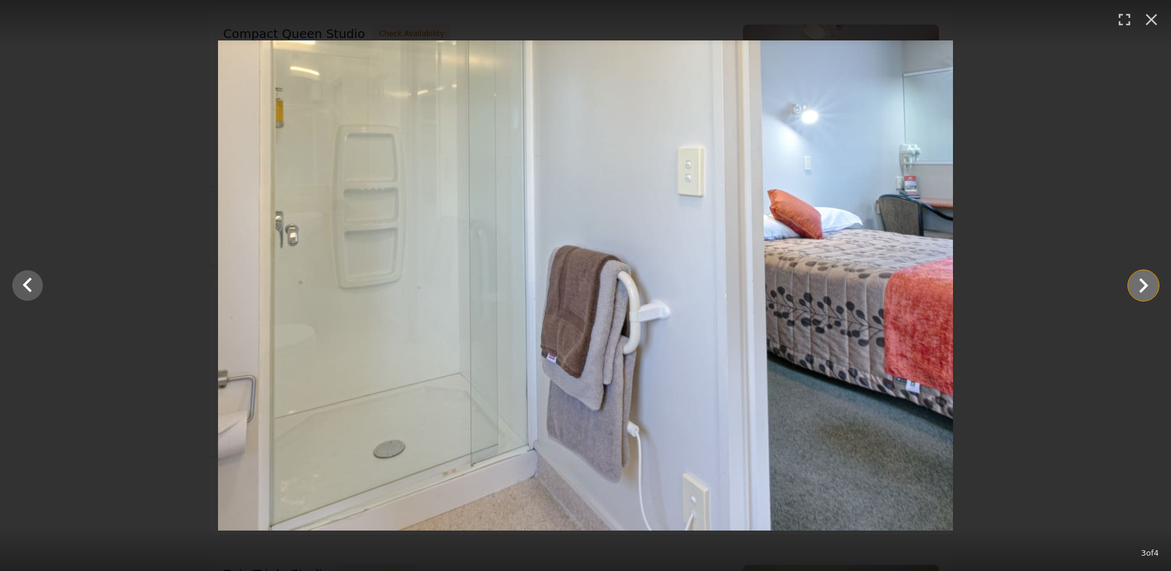
click at [1144, 283] on icon "Show slide 4 of 4" at bounding box center [1143, 285] width 9 height 15
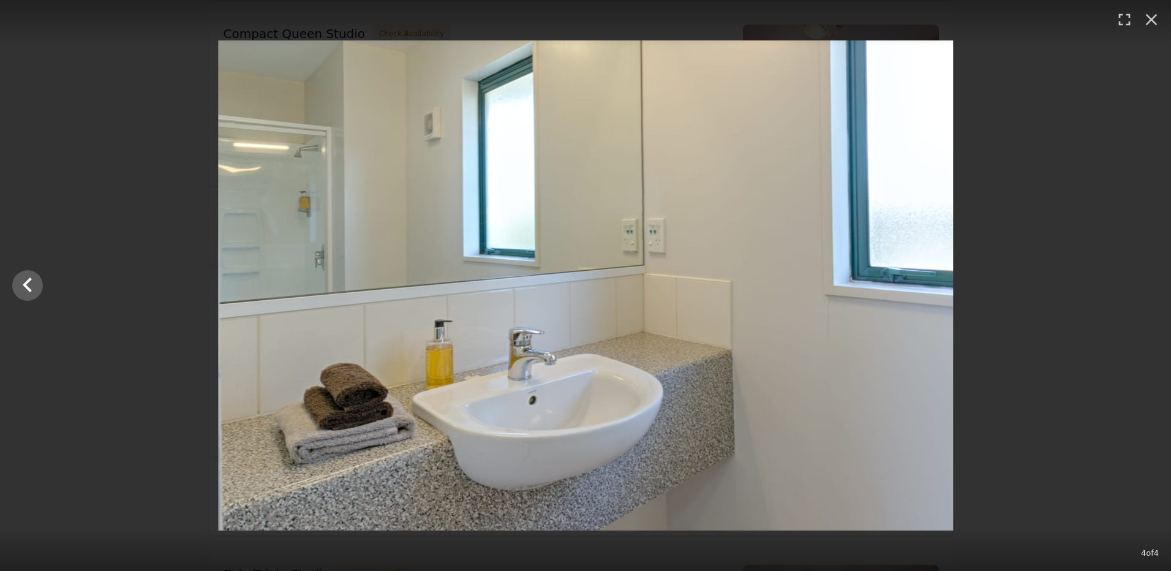
click at [1144, 283] on div at bounding box center [585, 285] width 1171 height 490
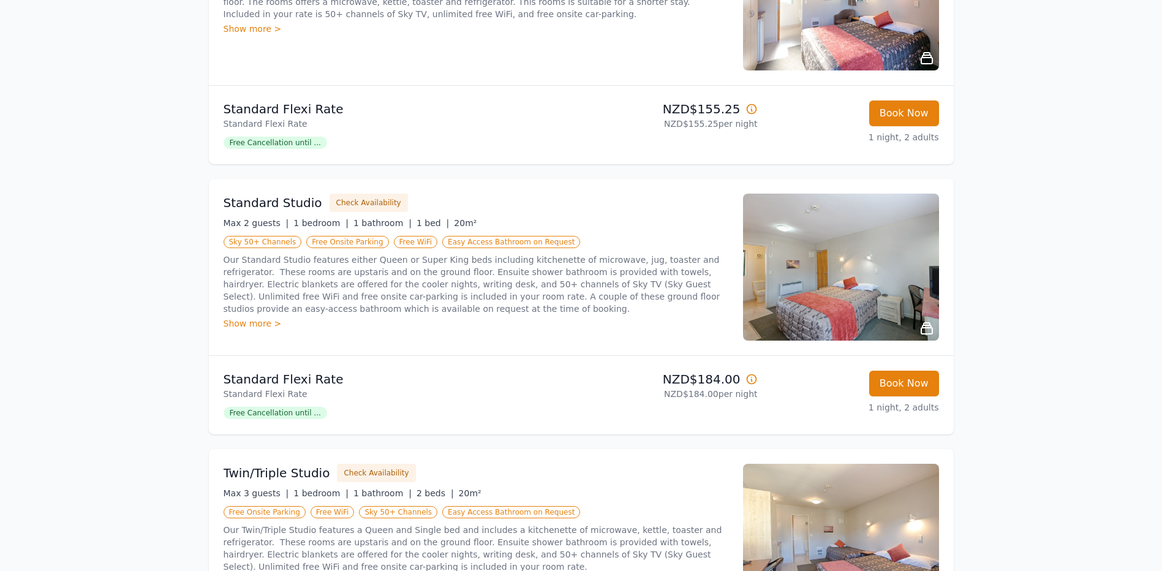
scroll to position [350, 0]
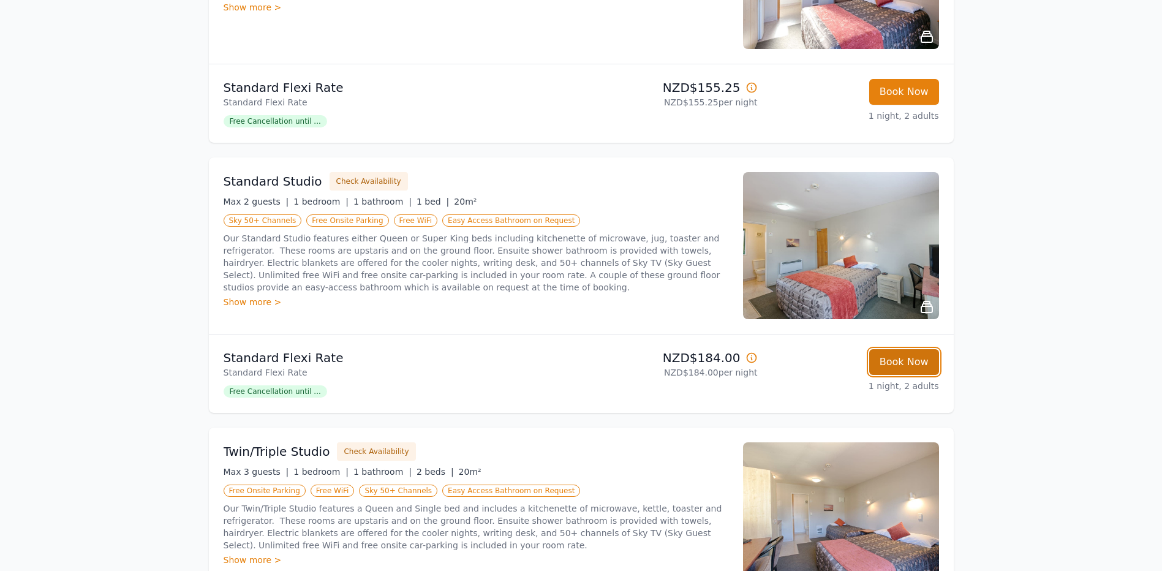
click at [905, 364] on button "Book Now" at bounding box center [904, 362] width 70 height 26
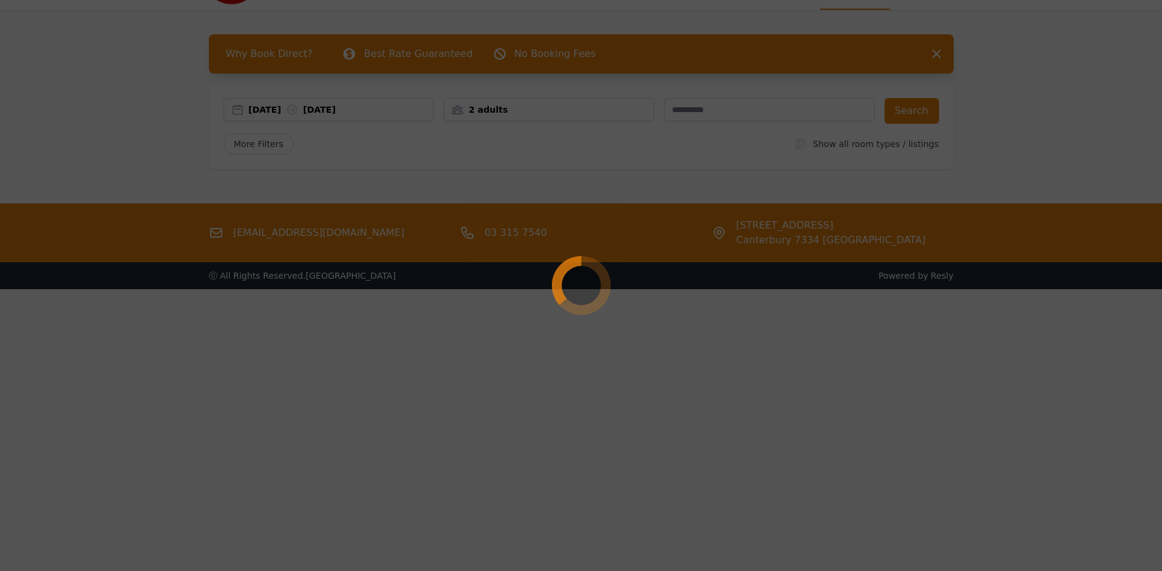
select select "**"
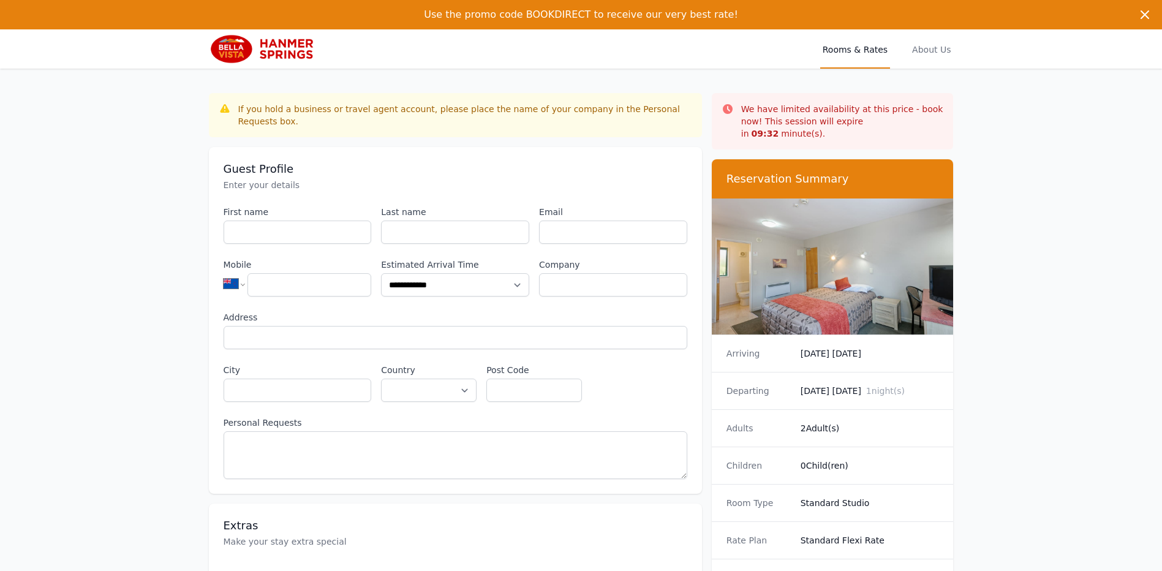
click at [271, 45] on img at bounding box center [268, 48] width 118 height 29
